Goal: Information Seeking & Learning: Learn about a topic

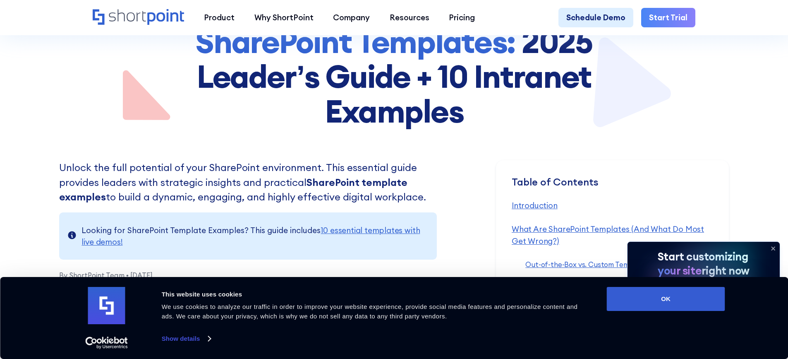
scroll to position [166, 0]
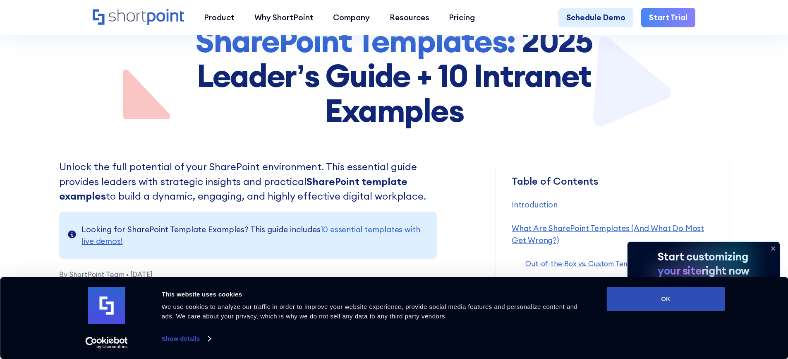
click at [657, 297] on button "OK" at bounding box center [666, 299] width 118 height 24
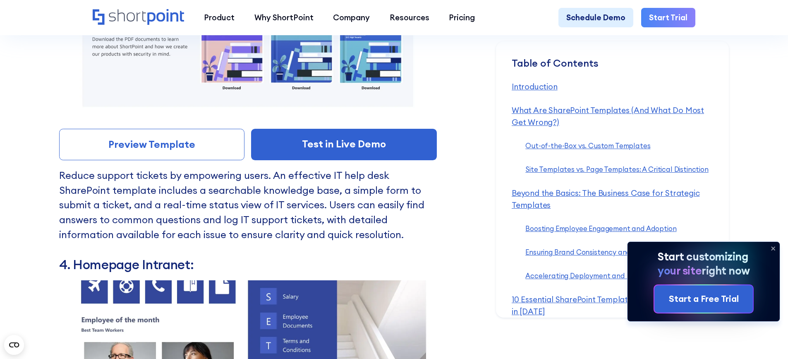
scroll to position [5339, 0]
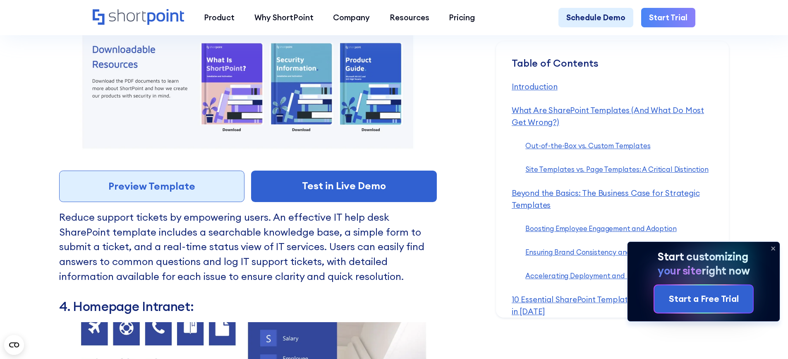
click at [166, 202] on link "Preview Template" at bounding box center [152, 186] width 186 height 31
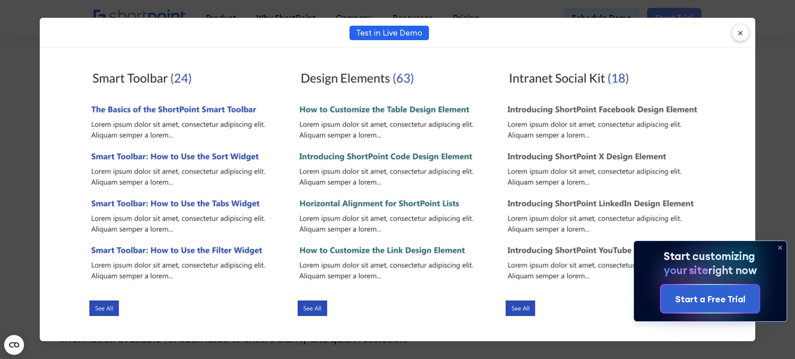
scroll to position [780, 0]
click at [740, 37] on button "×" at bounding box center [740, 32] width 17 height 17
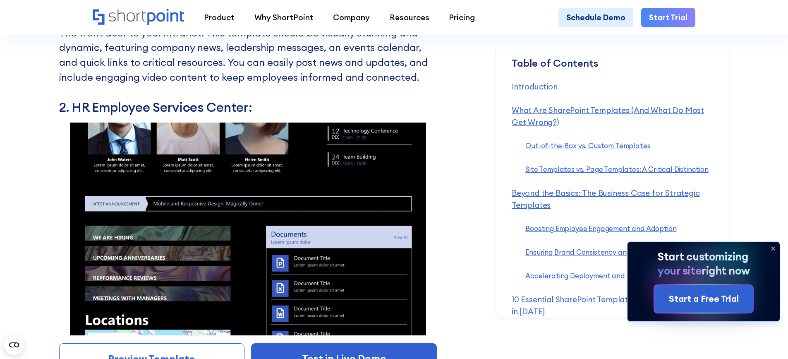
scroll to position [4842, 0]
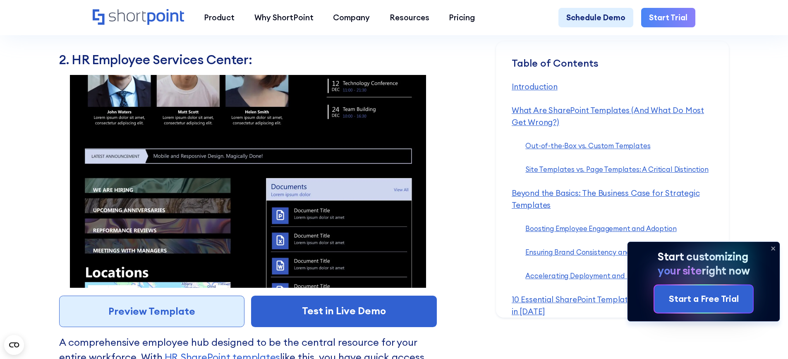
click at [134, 325] on link "Preview Template" at bounding box center [152, 310] width 186 height 31
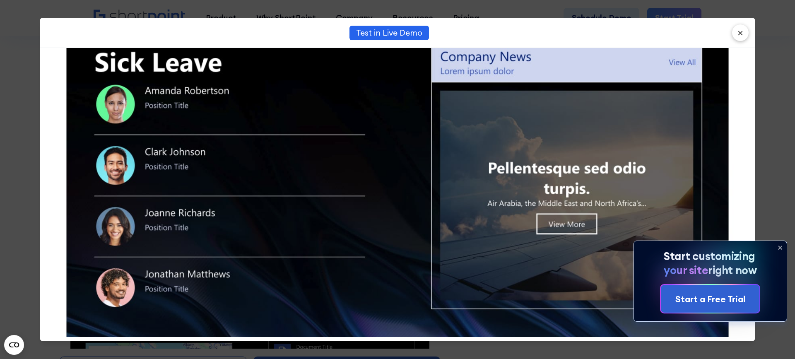
scroll to position [1085, 0]
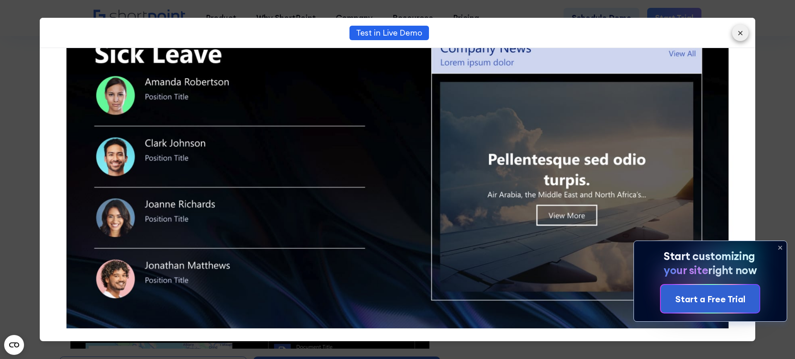
click at [737, 34] on button "×" at bounding box center [740, 32] width 17 height 17
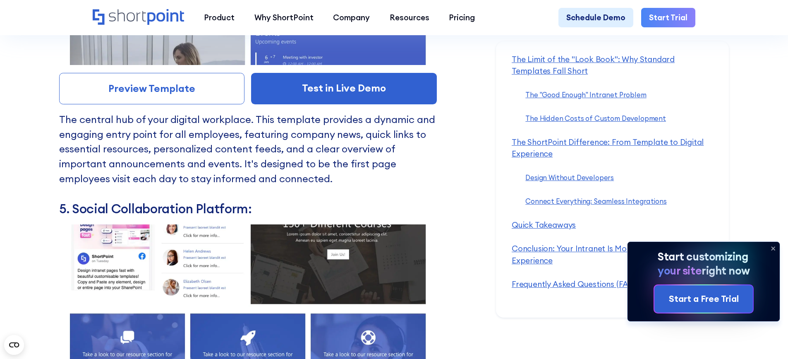
scroll to position [5835, 0]
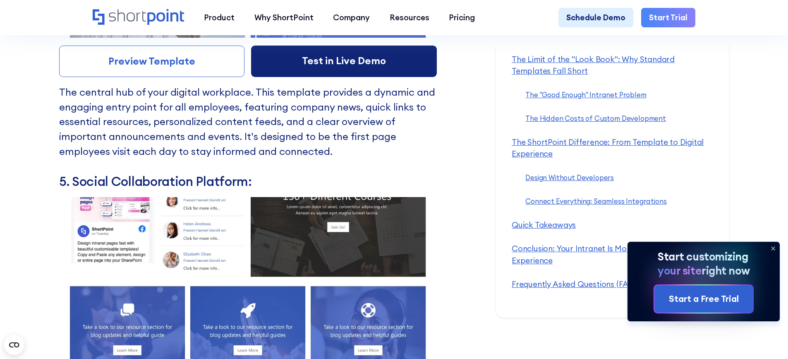
click at [383, 77] on link "Test in Live Demo" at bounding box center [344, 61] width 186 height 31
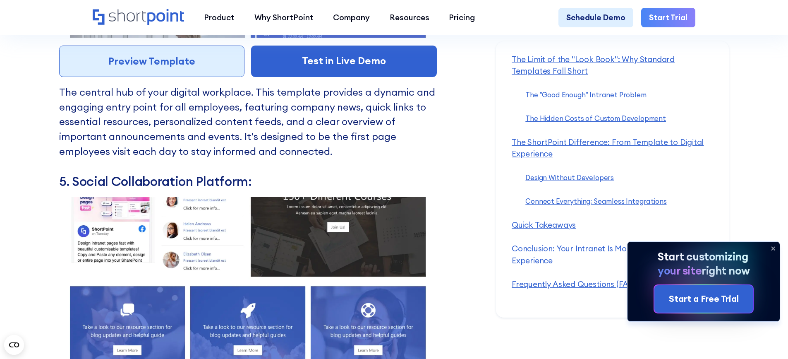
click at [198, 77] on link "Preview Template" at bounding box center [152, 61] width 186 height 31
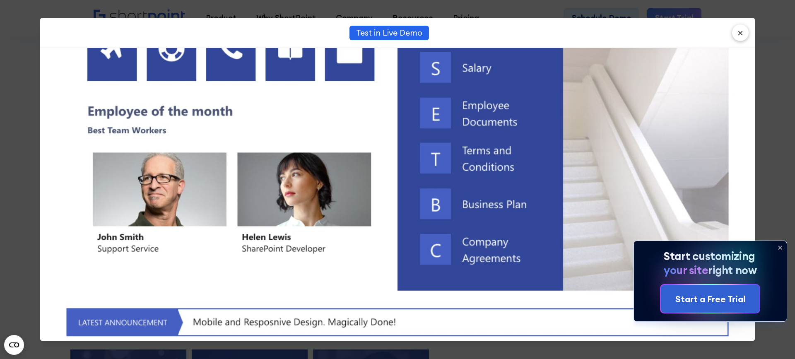
scroll to position [538, 0]
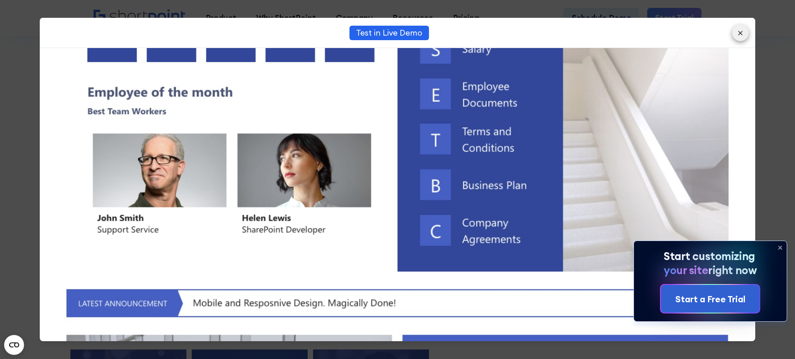
click at [745, 38] on button "×" at bounding box center [740, 32] width 17 height 17
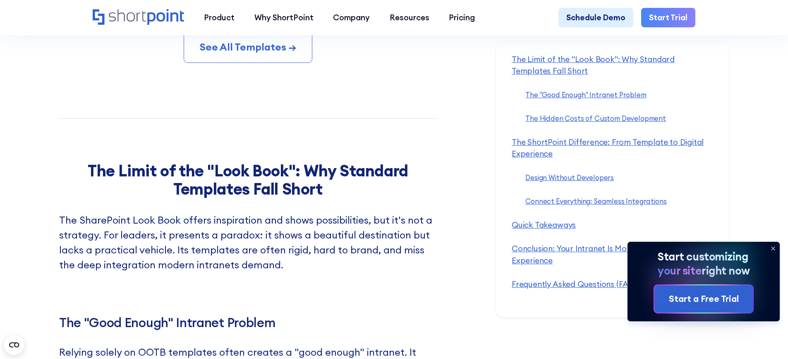
scroll to position [8070, 0]
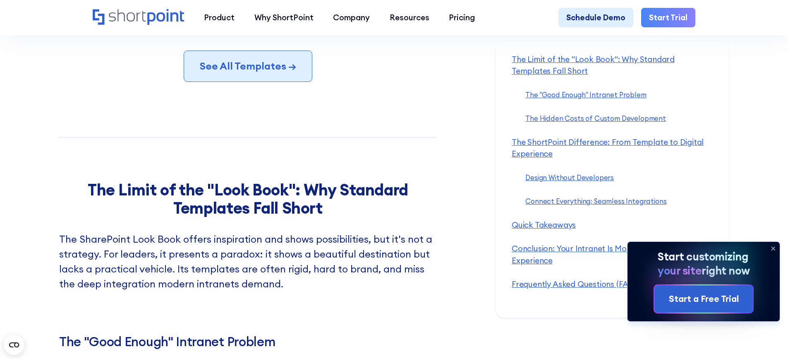
click at [262, 82] on link "See All Templates →" at bounding box center [248, 65] width 129 height 31
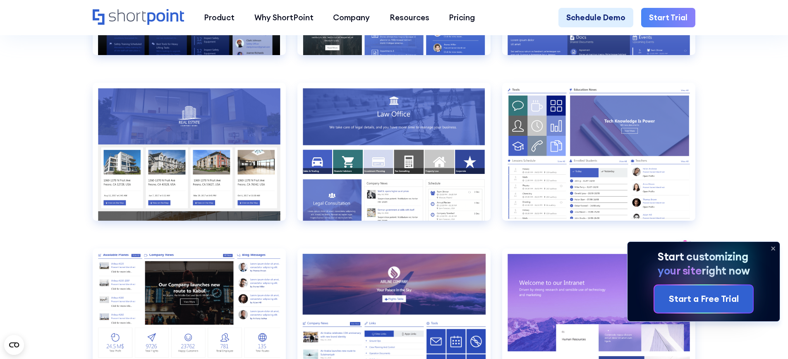
scroll to position [1035, 0]
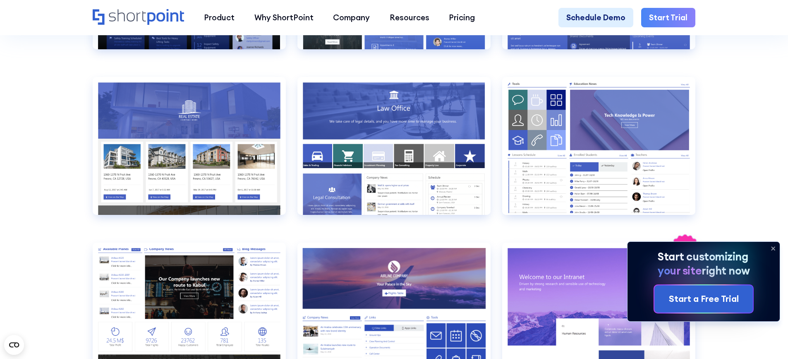
click at [776, 244] on icon at bounding box center [773, 248] width 13 height 13
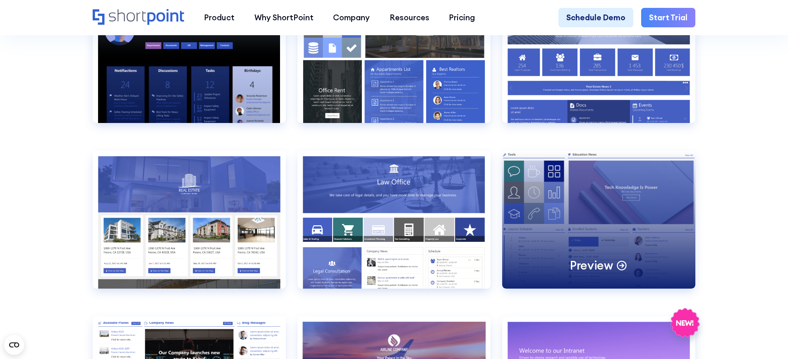
scroll to position [869, 0]
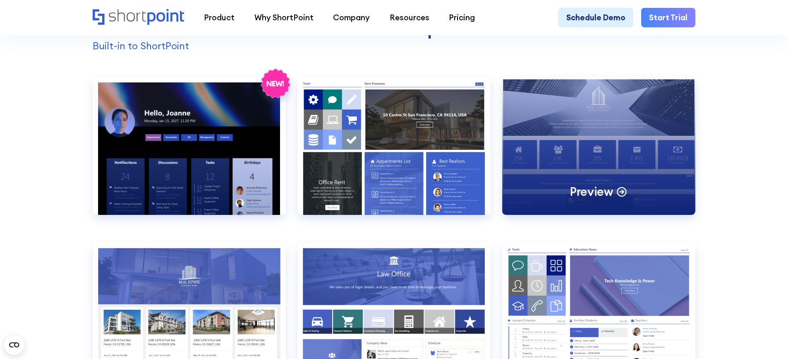
click at [587, 148] on div "Preview" at bounding box center [598, 146] width 193 height 138
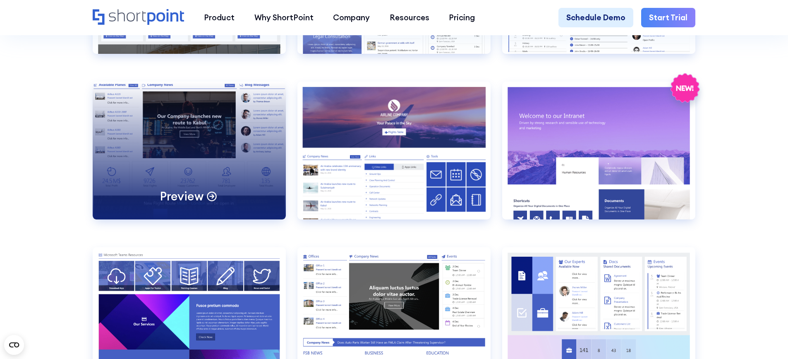
scroll to position [1200, 0]
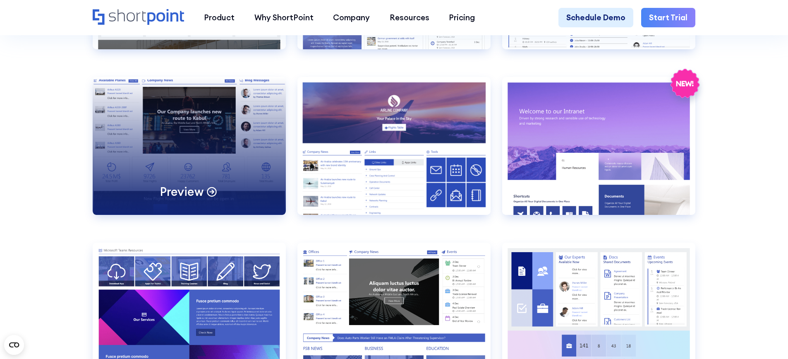
click at [197, 126] on div "Preview" at bounding box center [189, 146] width 193 height 138
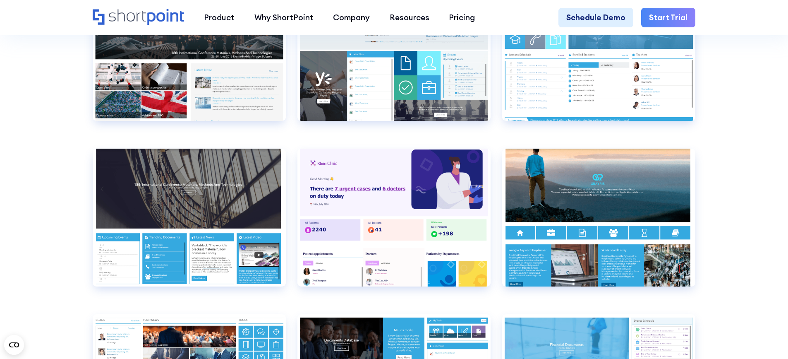
scroll to position [4056, 0]
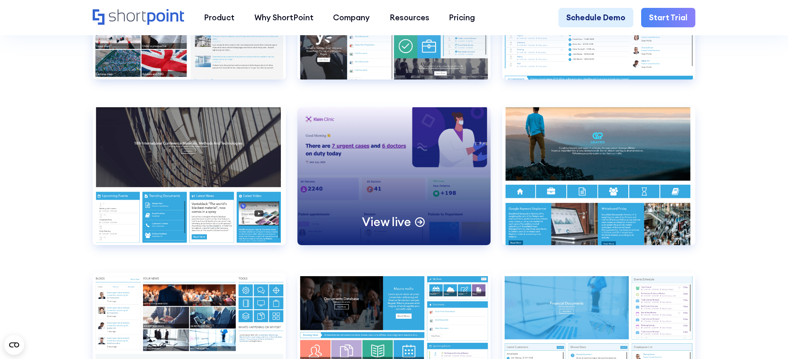
click at [389, 237] on div "View live" at bounding box center [394, 176] width 193 height 138
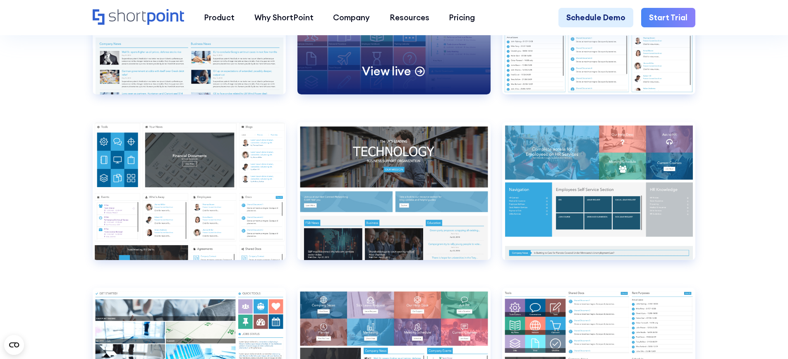
scroll to position [4387, 0]
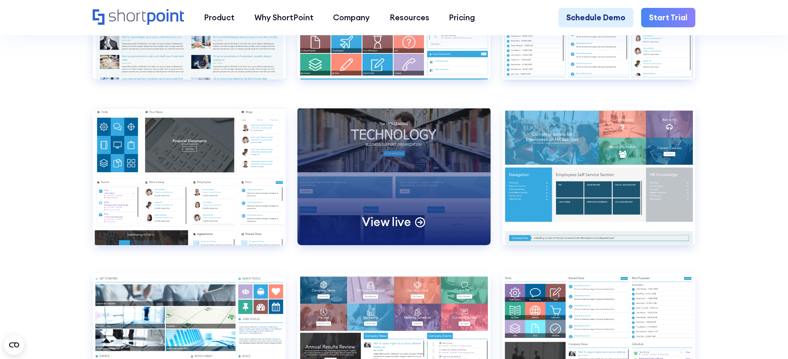
click at [420, 207] on div "View live" at bounding box center [394, 176] width 193 height 138
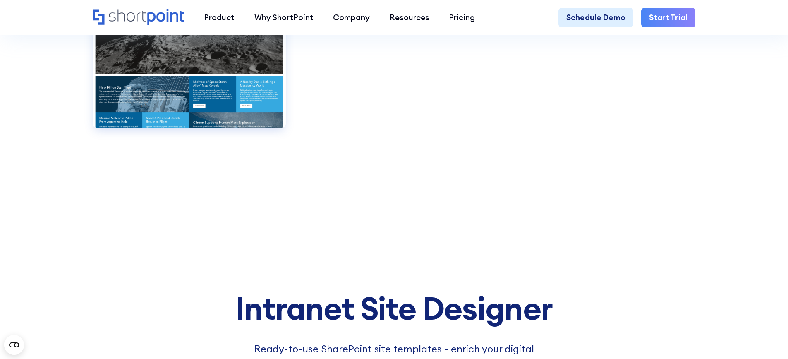
scroll to position [6497, 0]
